Goal: Use online tool/utility: Utilize a website feature to perform a specific function

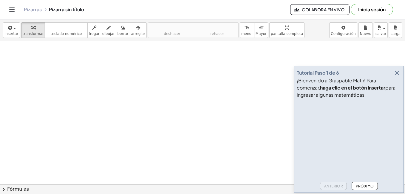
click at [329, 185] on div "Anterior Próximo" at bounding box center [348, 184] width 104 height 11
click at [361, 183] on button "Próximo" at bounding box center [364, 185] width 26 height 8
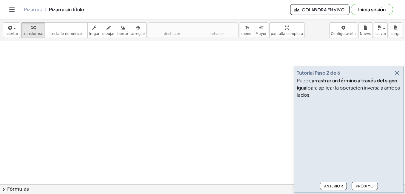
click at [349, 184] on div "Anterior Próximo" at bounding box center [348, 184] width 104 height 11
click at [332, 189] on button "Anterior" at bounding box center [333, 185] width 27 height 8
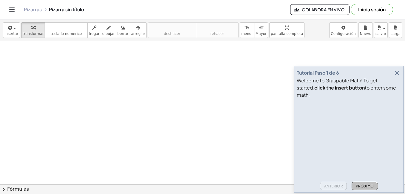
click at [355, 182] on button "Próximo" at bounding box center [364, 185] width 26 height 8
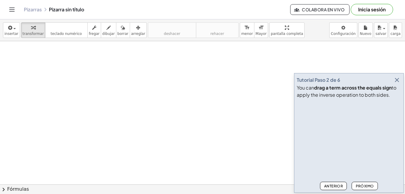
click at [356, 182] on button "Próximo" at bounding box center [364, 185] width 26 height 8
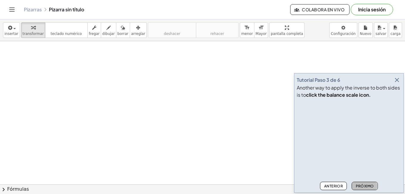
click at [356, 182] on button "Próximo" at bounding box center [364, 185] width 26 height 8
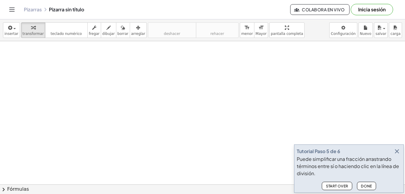
click at [356, 182] on div "Start Over Done" at bounding box center [348, 184] width 104 height 11
click at [379, 188] on font "Hecho" at bounding box center [373, 186] width 14 height 4
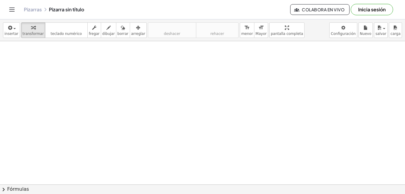
click at [12, 185] on button "chevron_right Fórmulas" at bounding box center [202, 189] width 405 height 10
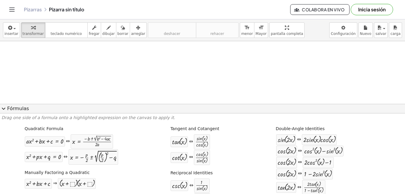
click at [7, 108] on span "expand_more" at bounding box center [3, 108] width 7 height 7
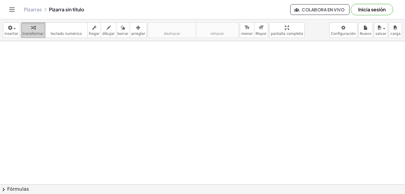
click at [31, 29] on icon "button" at bounding box center [33, 27] width 4 height 7
click at [65, 32] on span "teclado numérico" at bounding box center [66, 34] width 31 height 4
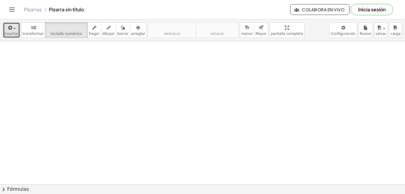
click at [10, 35] on span "insertar" at bounding box center [11, 34] width 14 height 4
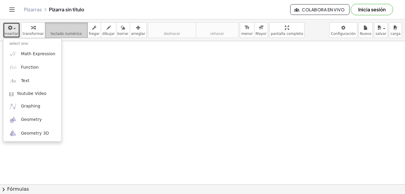
click at [57, 23] on button "teclado teclado numérico" at bounding box center [66, 29] width 43 height 15
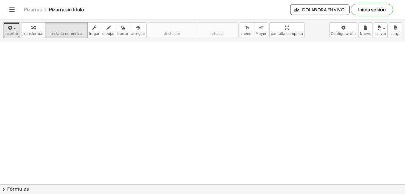
drag, startPoint x: 201, startPoint y: 175, endPoint x: 200, endPoint y: 144, distance: 30.4
click at [194, 186] on button "chevron_right Fórmulas" at bounding box center [202, 189] width 405 height 10
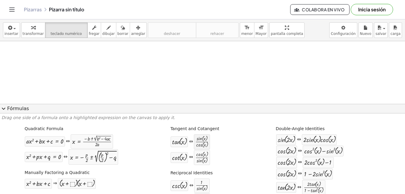
click at [195, 139] on div at bounding box center [201, 142] width 13 height 12
click at [21, 108] on font "Fórmulas" at bounding box center [18, 108] width 22 height 7
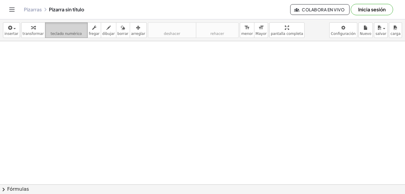
click at [46, 28] on icon "teclado" at bounding box center [66, 27] width 40 height 7
click at [74, 35] on span "teclado numérico" at bounding box center [66, 34] width 31 height 4
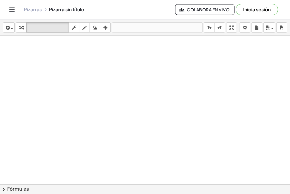
click at [47, 10] on icon at bounding box center [45, 9] width 5 height 5
